Goal: Find specific page/section: Find specific page/section

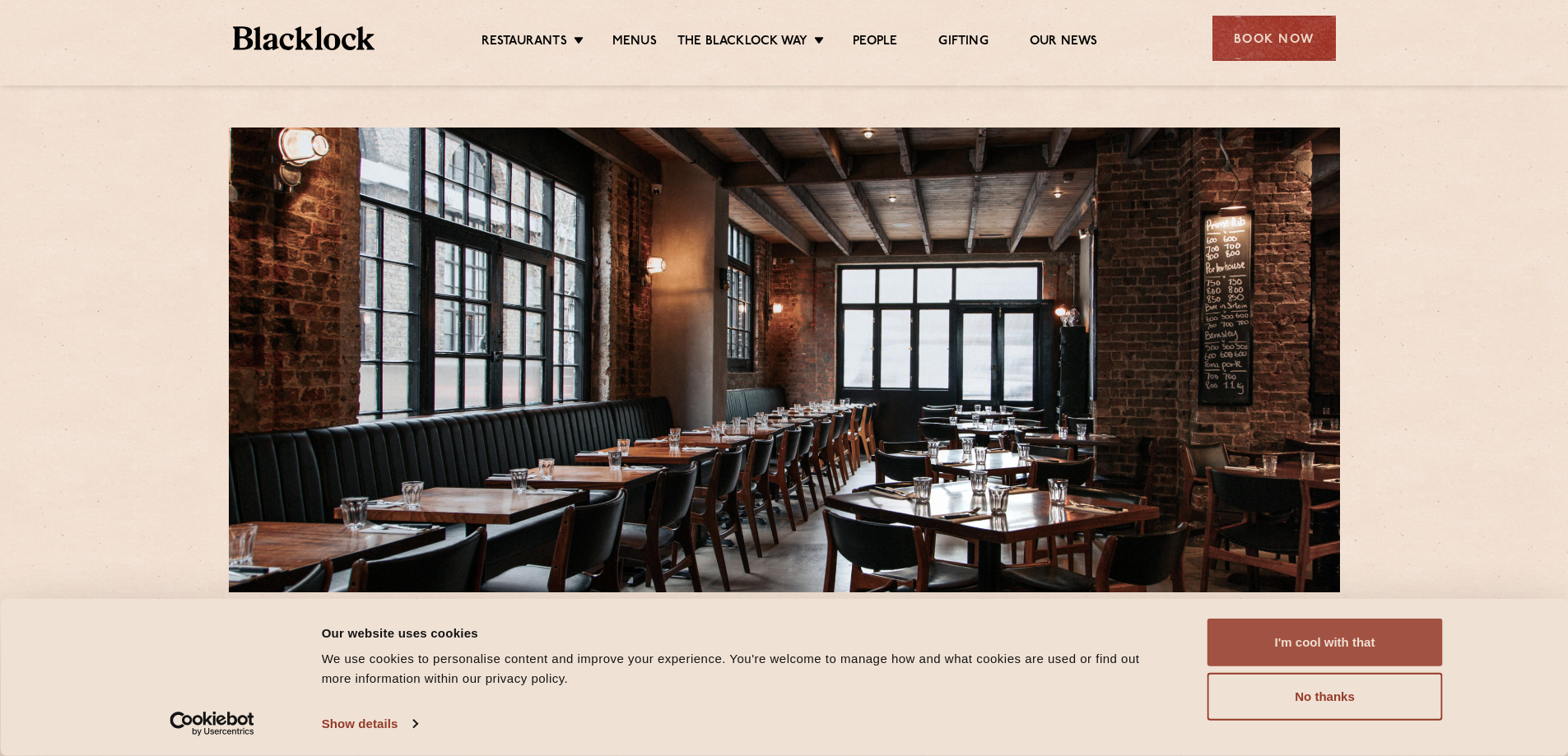
click at [1337, 638] on button "I'm cool with that" at bounding box center [1325, 642] width 235 height 48
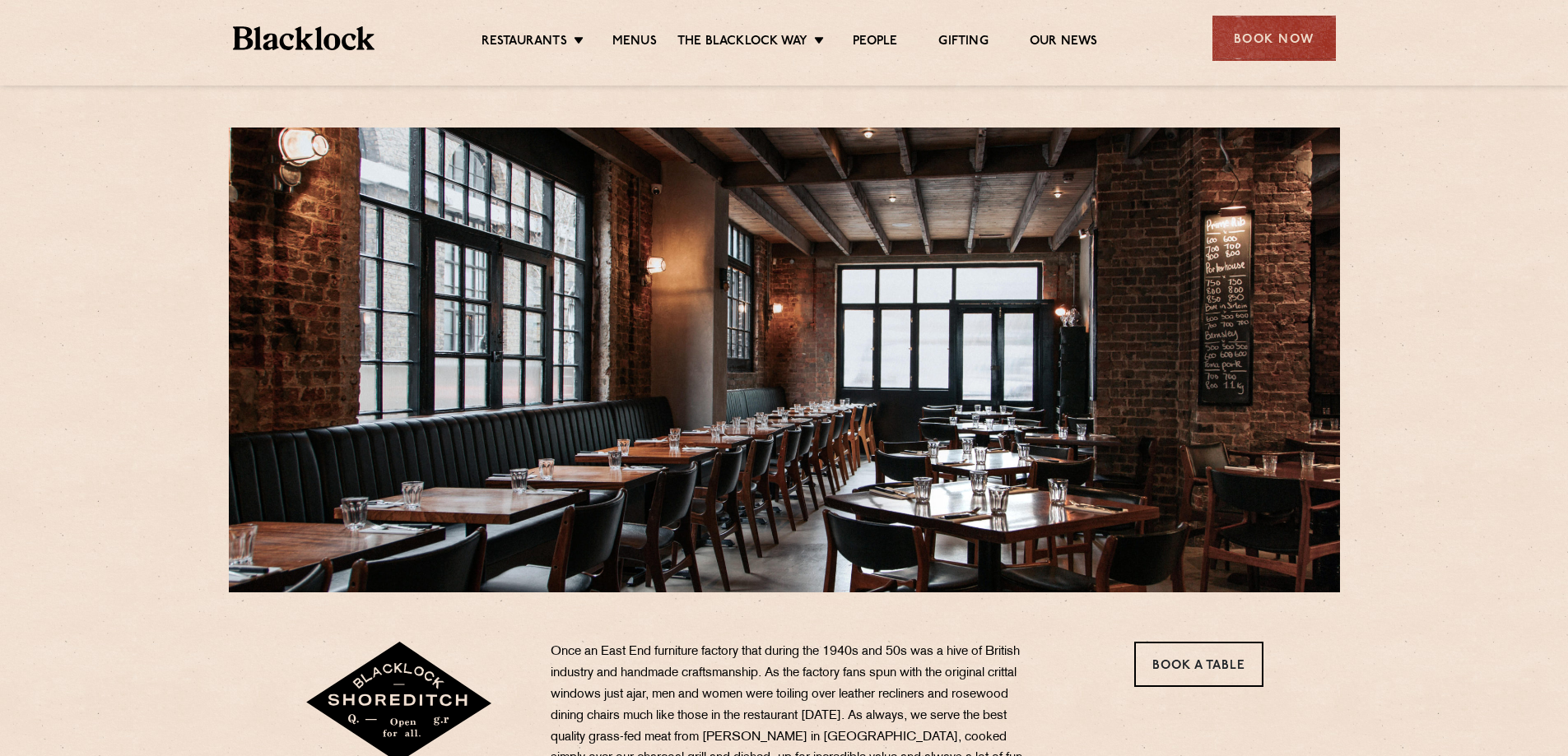
click at [629, 32] on ul "Restaurants [GEOGRAPHIC_DATA] [GEOGRAPHIC_DATA] [GEOGRAPHIC_DATA] [GEOGRAPHIC_D…" at bounding box center [789, 38] width 829 height 26
click at [638, 37] on link "Menus" at bounding box center [635, 42] width 45 height 18
